Goal: Task Accomplishment & Management: Complete application form

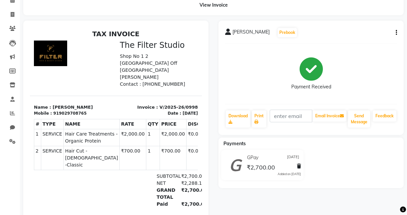
scroll to position [5, 0]
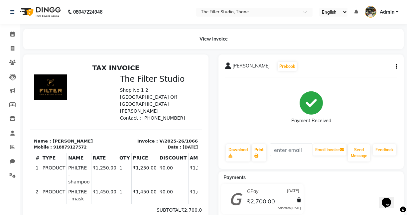
scroll to position [5, 0]
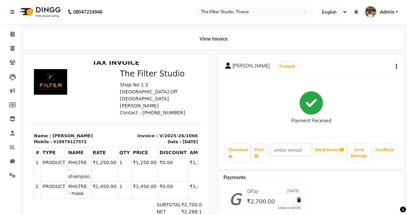
click at [395, 66] on icon "button" at bounding box center [395, 66] width 1 height 0
click at [372, 72] on div "Edit Invoice" at bounding box center [369, 70] width 33 height 8
select select "service"
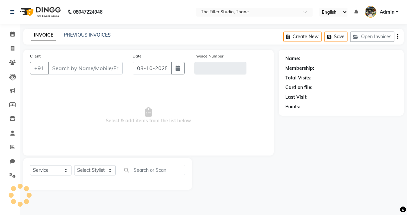
type input "8879127572"
type input "V/2025-26/1066"
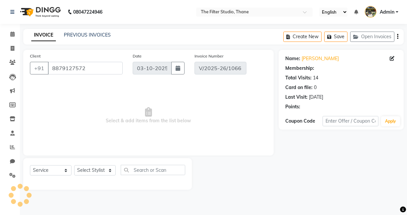
type input "14-09-2025"
select select "select"
select select "1: Object"
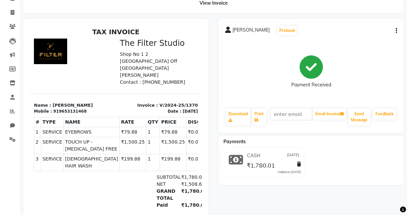
scroll to position [36, 0]
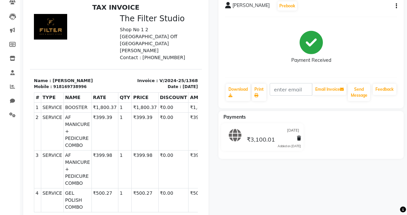
scroll to position [5, 0]
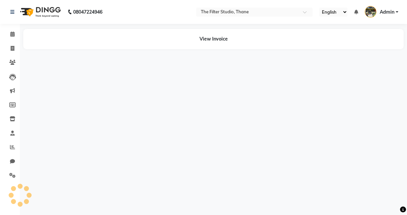
select select "en"
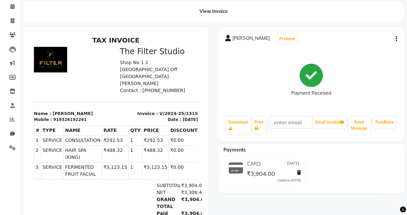
scroll to position [28, 0]
